Goal: Check status: Check status

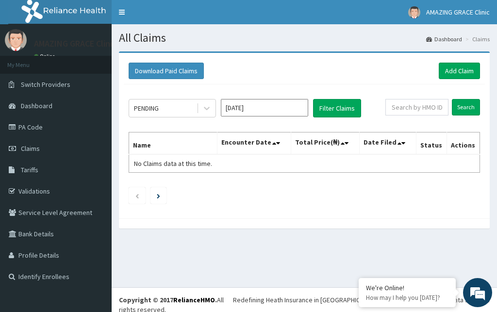
click at [230, 109] on input "[DATE]" at bounding box center [264, 107] width 87 height 17
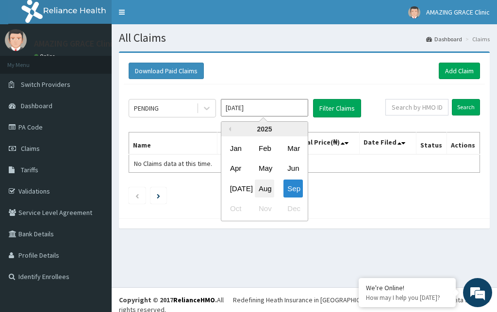
click at [258, 186] on div "Aug" at bounding box center [264, 189] width 19 height 18
type input "[DATE]"
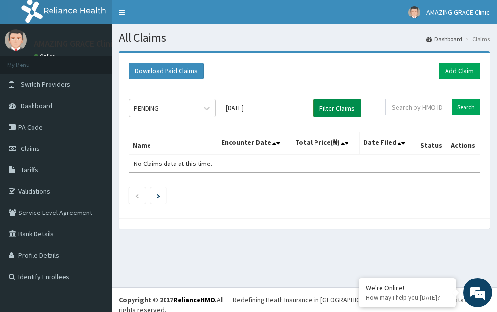
click at [345, 111] on button "Filter Claims" at bounding box center [337, 108] width 48 height 18
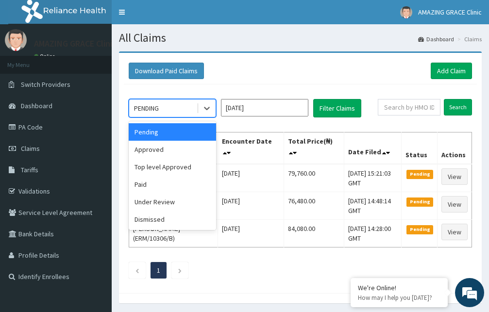
click at [176, 109] on div "PENDING" at bounding box center [162, 108] width 67 height 16
click at [172, 153] on div "Approved" at bounding box center [172, 149] width 87 height 17
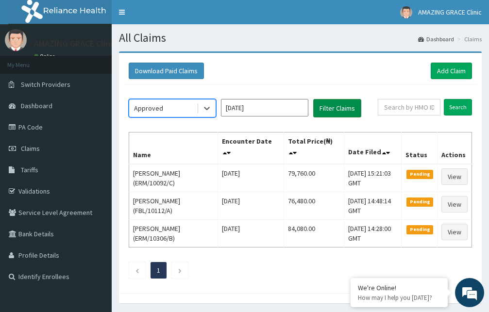
click at [343, 109] on button "Filter Claims" at bounding box center [337, 108] width 48 height 18
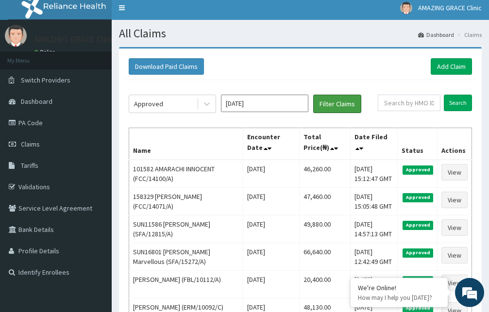
scroll to position [2, 0]
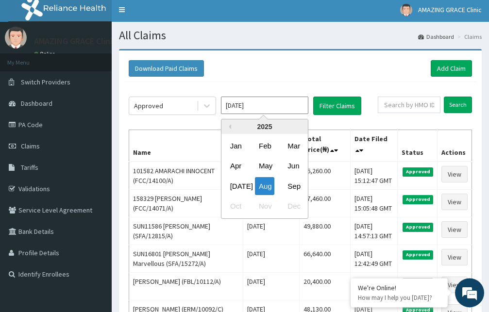
click at [266, 99] on input "[DATE]" at bounding box center [264, 105] width 87 height 17
click at [176, 103] on div "Approved" at bounding box center [162, 106] width 67 height 16
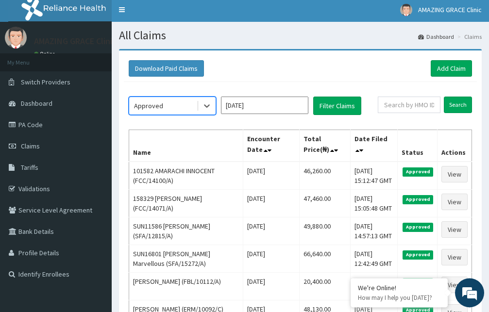
click at [176, 103] on div "Approved" at bounding box center [162, 106] width 67 height 16
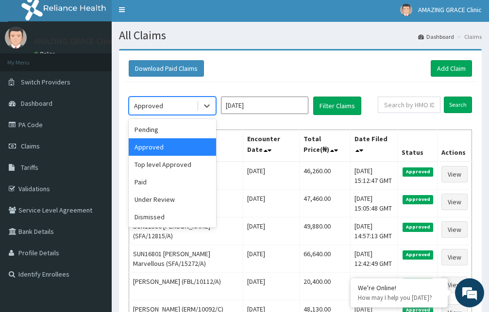
click at [172, 100] on div "Approved" at bounding box center [162, 106] width 67 height 16
click at [167, 131] on div "Pending" at bounding box center [172, 129] width 87 height 17
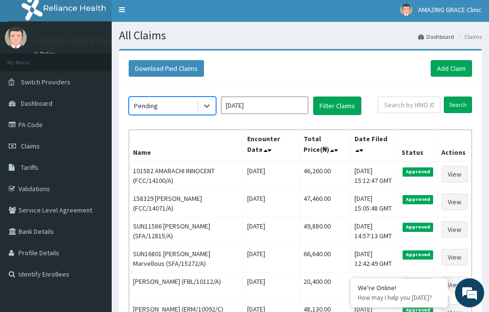
click at [258, 104] on input "[DATE]" at bounding box center [264, 105] width 87 height 17
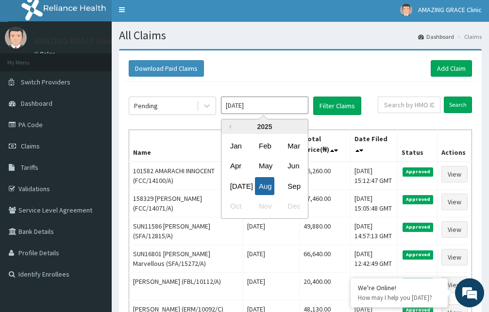
click at [270, 187] on div "Aug" at bounding box center [264, 186] width 19 height 18
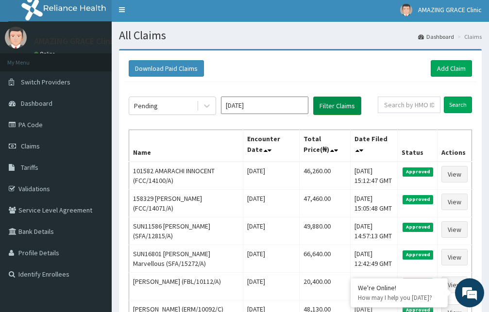
click at [329, 104] on button "Filter Claims" at bounding box center [337, 106] width 48 height 18
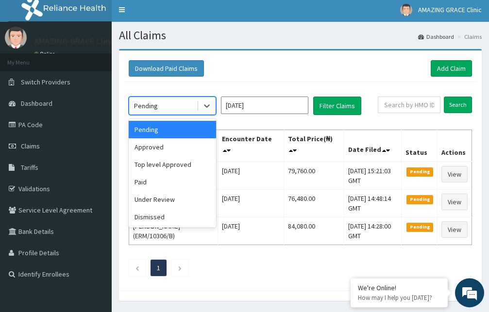
click at [167, 106] on div "Pending" at bounding box center [162, 106] width 67 height 16
drag, startPoint x: 167, startPoint y: 144, endPoint x: 183, endPoint y: 136, distance: 17.2
click at [169, 144] on div "Approved" at bounding box center [172, 146] width 87 height 17
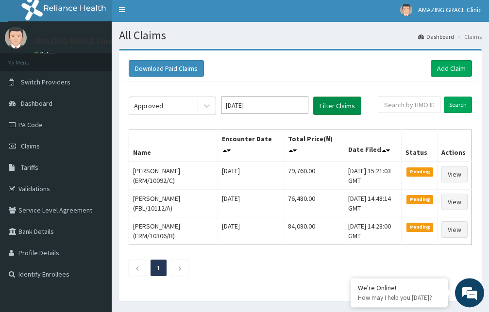
click at [330, 108] on button "Filter Claims" at bounding box center [337, 106] width 48 height 18
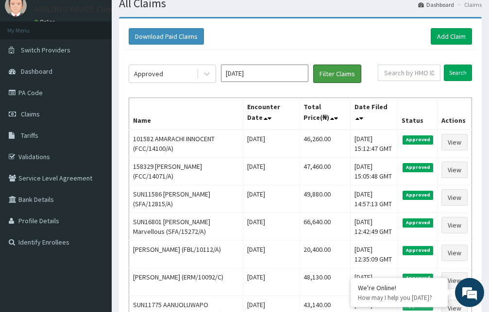
scroll to position [33, 0]
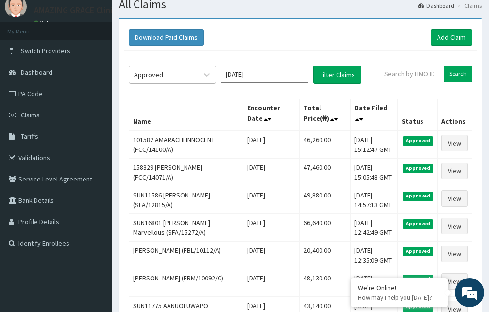
click at [169, 73] on div "Approved" at bounding box center [162, 75] width 67 height 16
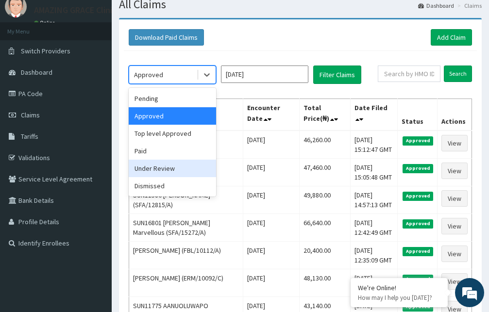
click at [161, 167] on div "Under Review" at bounding box center [172, 168] width 87 height 17
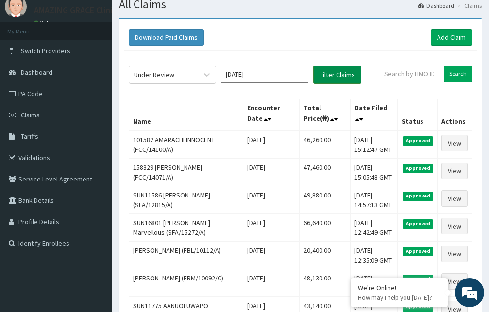
click at [329, 73] on button "Filter Claims" at bounding box center [337, 75] width 48 height 18
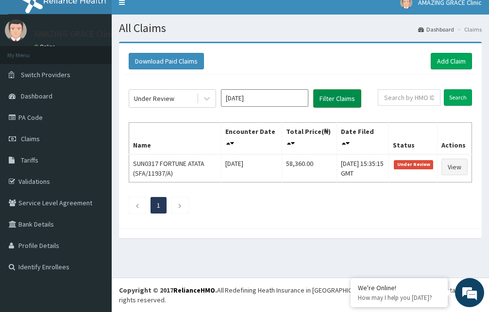
scroll to position [0, 0]
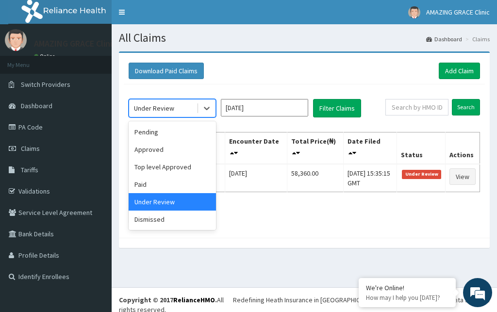
click at [179, 102] on div "Under Review" at bounding box center [162, 108] width 67 height 16
click at [174, 153] on div "Approved" at bounding box center [172, 149] width 87 height 17
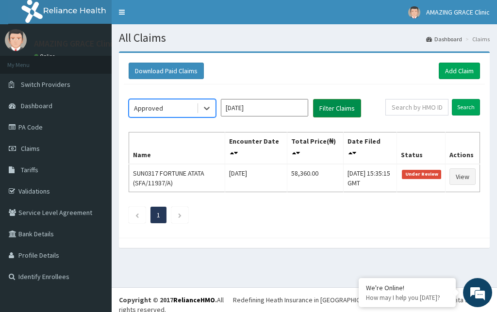
click at [335, 110] on button "Filter Claims" at bounding box center [337, 108] width 48 height 18
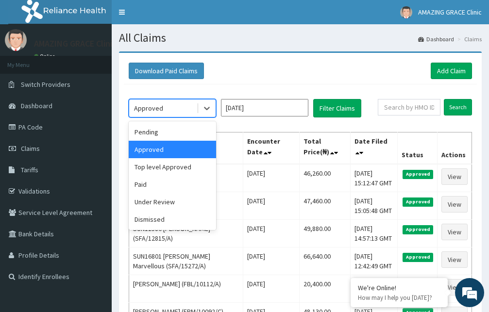
click at [163, 110] on div "Approved" at bounding box center [162, 108] width 67 height 16
click at [169, 131] on div "Pending" at bounding box center [172, 131] width 87 height 17
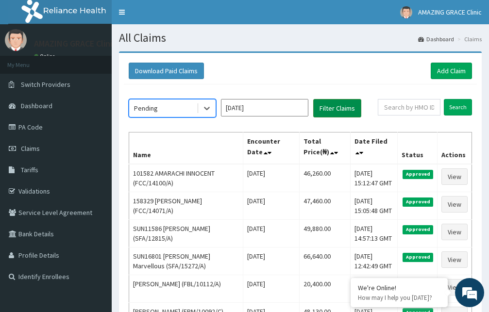
click at [330, 106] on button "Filter Claims" at bounding box center [337, 108] width 48 height 18
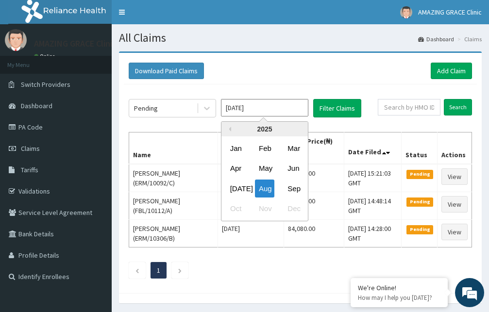
click at [280, 112] on input "[DATE]" at bounding box center [264, 107] width 87 height 17
click at [173, 102] on div "Pending" at bounding box center [162, 108] width 67 height 16
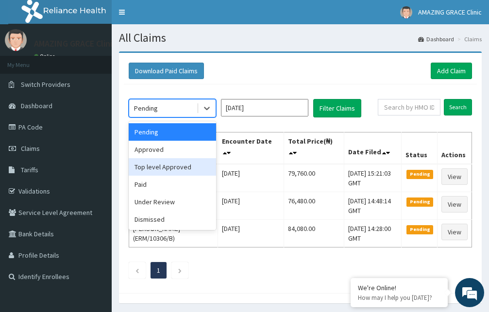
click at [166, 164] on div "Top level Approved" at bounding box center [172, 166] width 87 height 17
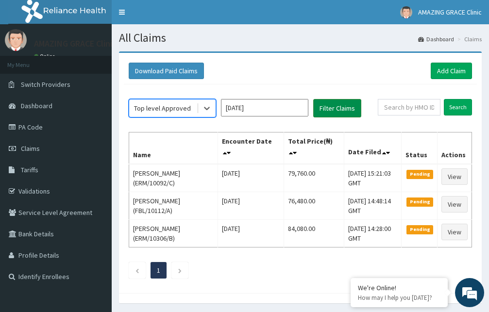
click at [334, 106] on button "Filter Claims" at bounding box center [337, 108] width 48 height 18
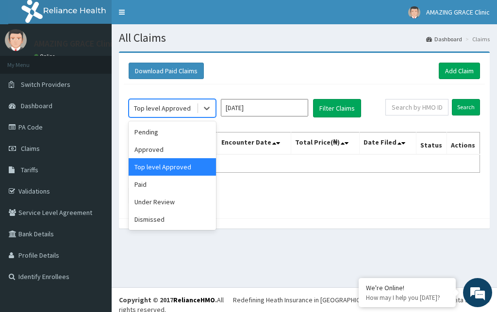
click at [180, 113] on div "Top level Approved" at bounding box center [162, 108] width 67 height 16
click at [160, 201] on div "Under Review" at bounding box center [172, 201] width 87 height 17
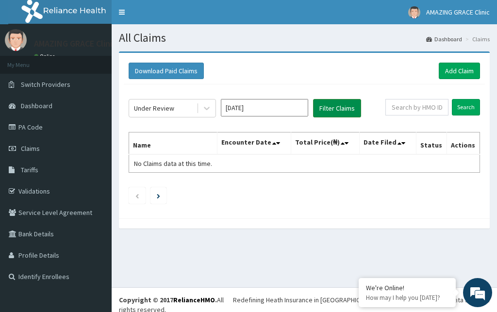
click at [337, 104] on button "Filter Claims" at bounding box center [337, 108] width 48 height 18
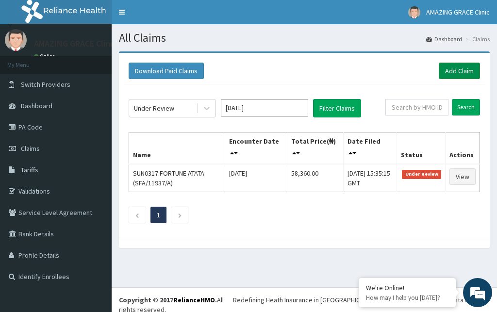
click at [463, 70] on link "Add Claim" at bounding box center [459, 71] width 41 height 17
